Goal: Find contact information

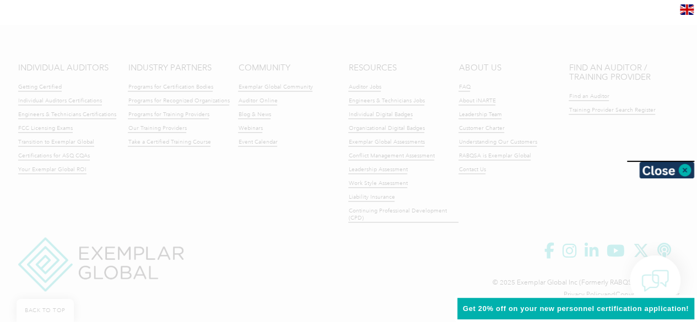
scroll to position [2692, 0]
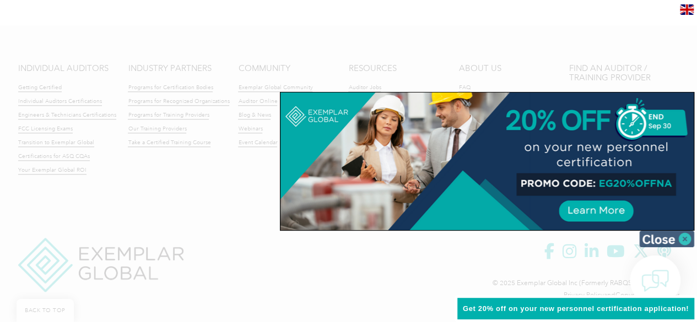
click at [670, 237] on img at bounding box center [666, 239] width 55 height 17
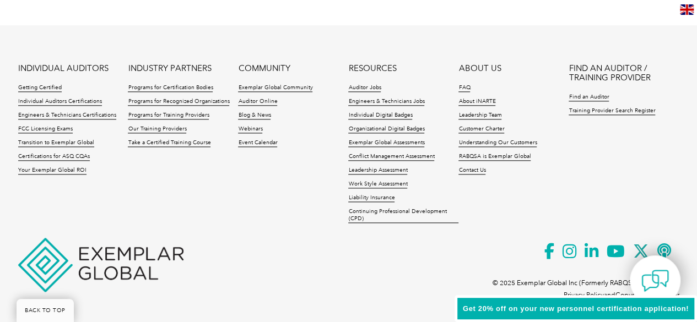
scroll to position [2693, 0]
click at [474, 166] on link "Contact Us" at bounding box center [471, 170] width 27 height 8
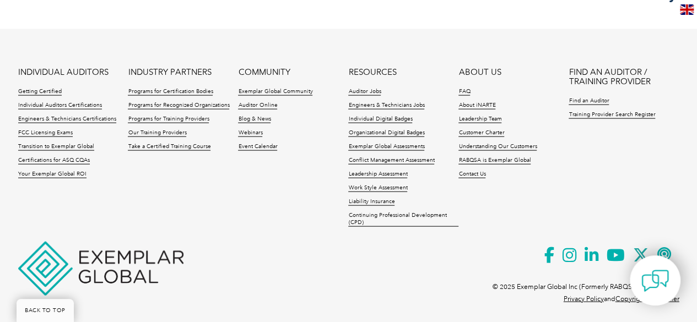
scroll to position [1098, 0]
click at [483, 101] on link "About iNARTE" at bounding box center [476, 105] width 37 height 8
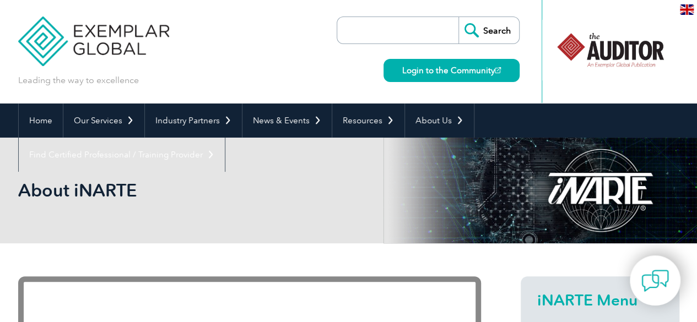
click at [686, 8] on img at bounding box center [687, 9] width 14 height 10
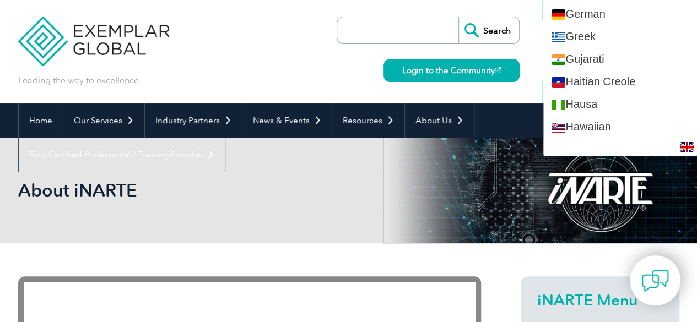
scroll to position [653, 0]
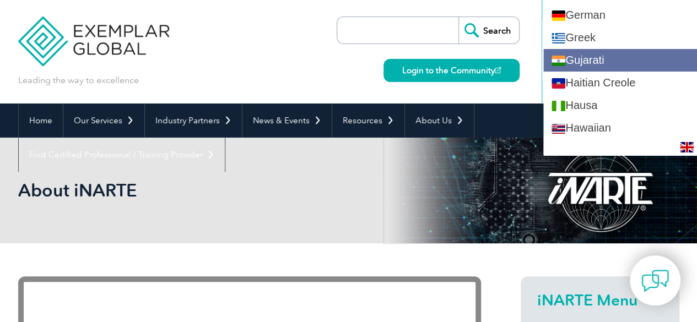
click at [642, 61] on link "Gujarati" at bounding box center [620, 60] width 154 height 23
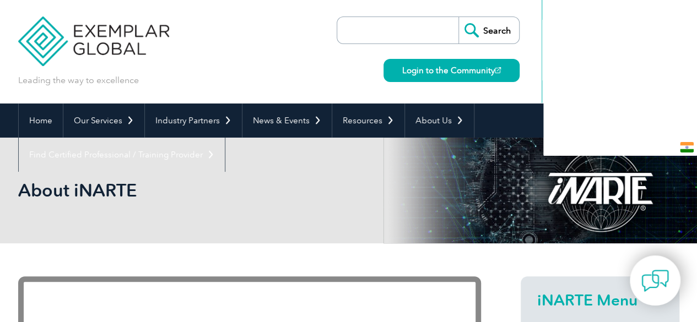
scroll to position [0, 0]
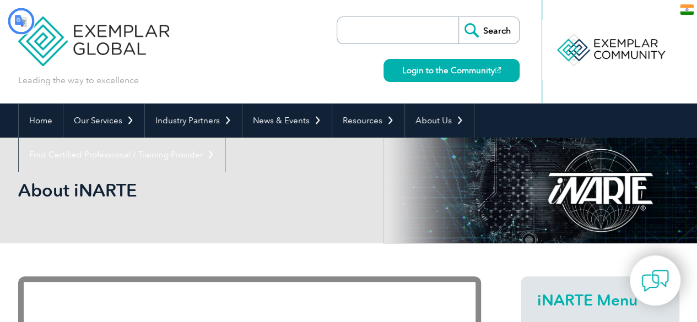
type input "શોધો"
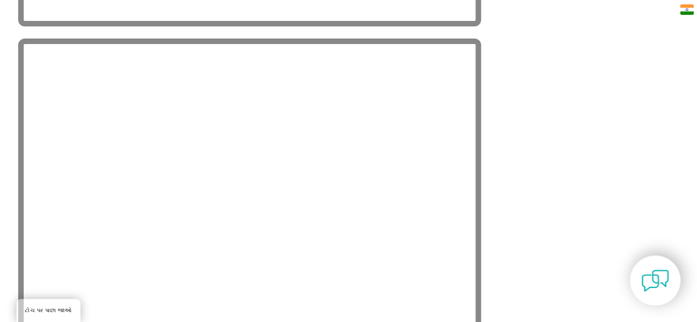
scroll to position [1992, 0]
